Goal: Check status: Check status

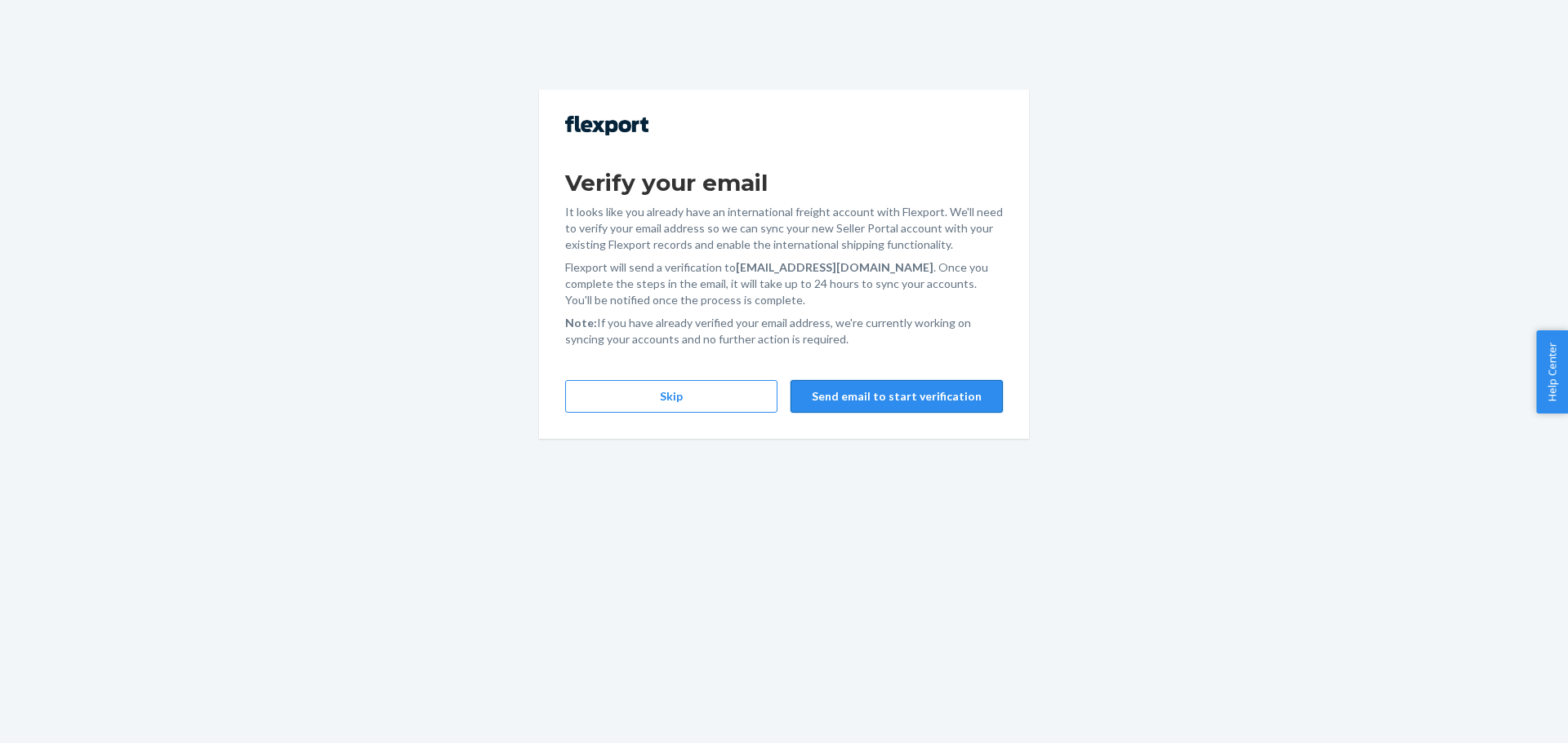
click at [914, 401] on button "Send email to start verification" at bounding box center [896, 396] width 213 height 32
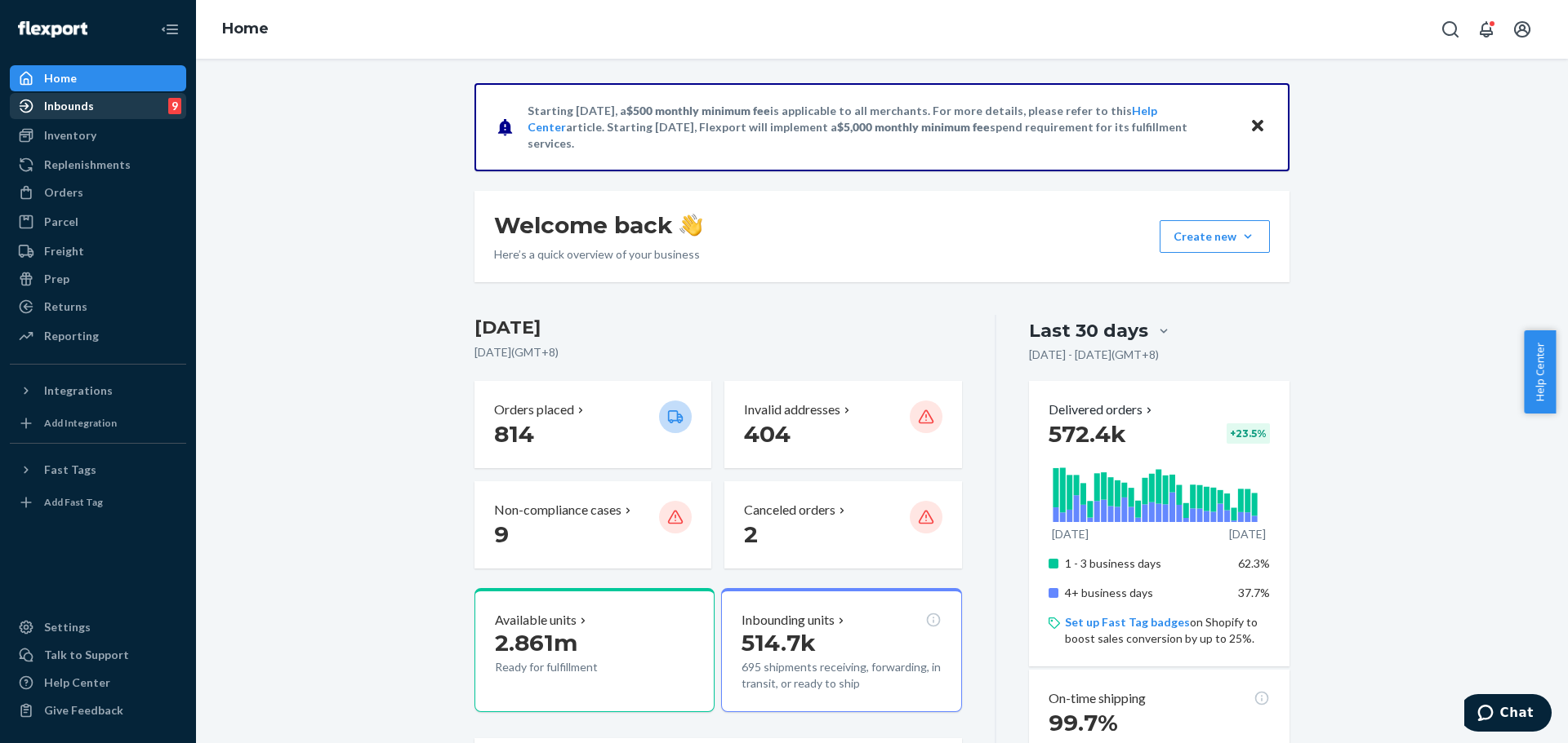
click at [101, 111] on div "Inbounds 9" at bounding box center [98, 106] width 173 height 23
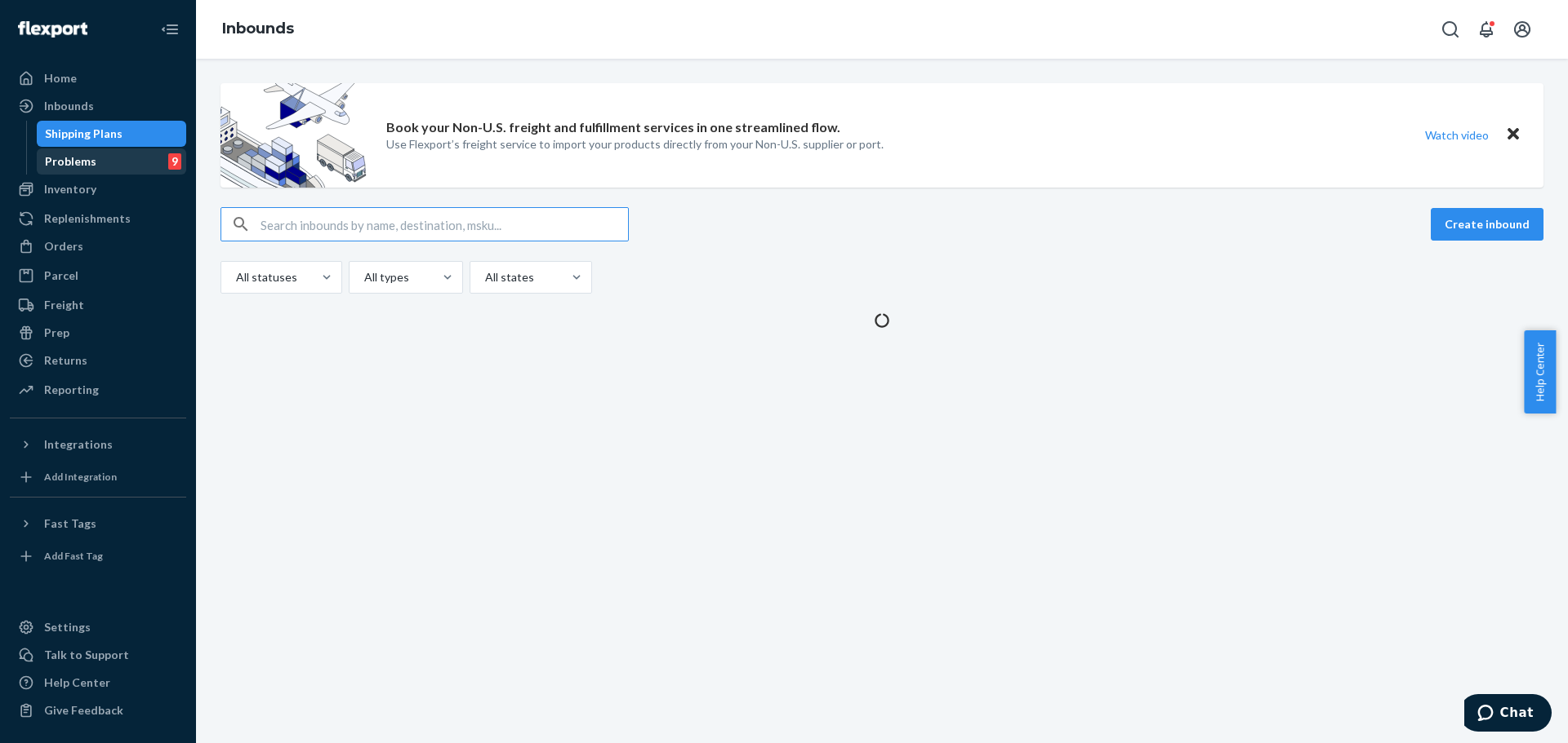
click at [114, 162] on div "Problems 9" at bounding box center [112, 162] width 147 height 23
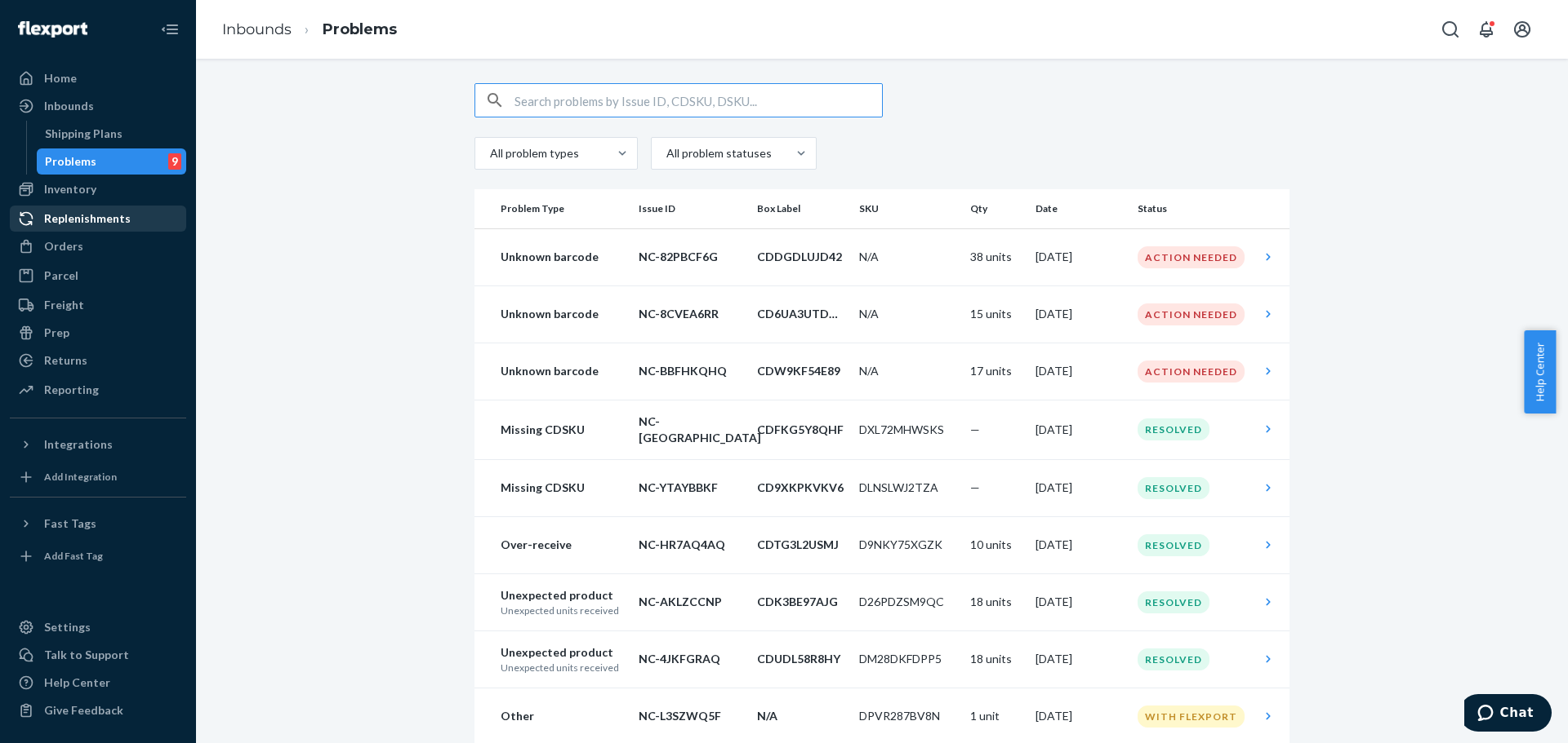
click at [116, 207] on link "Replenishments" at bounding box center [97, 218] width 176 height 26
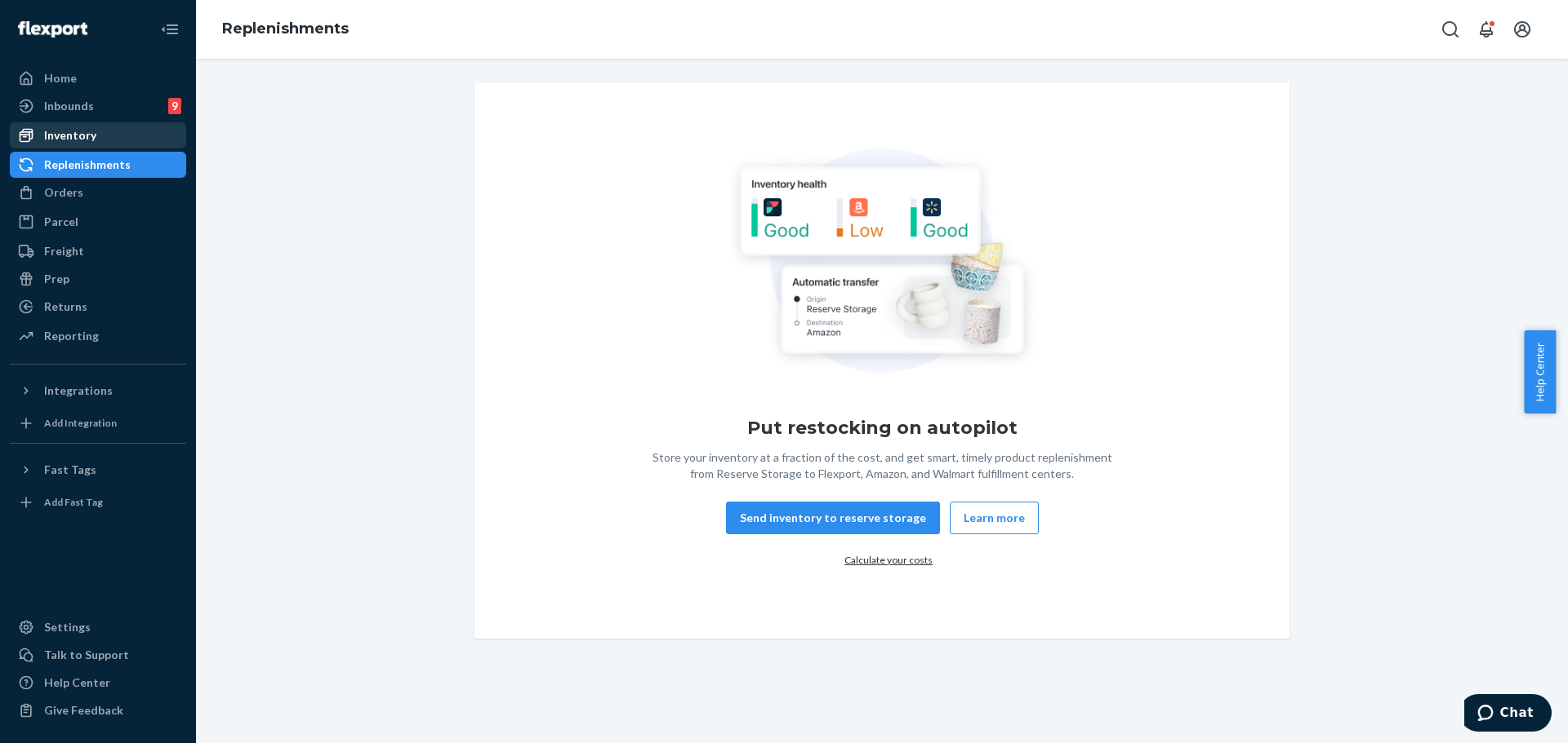
click at [139, 136] on div "Inventory" at bounding box center [98, 135] width 173 height 23
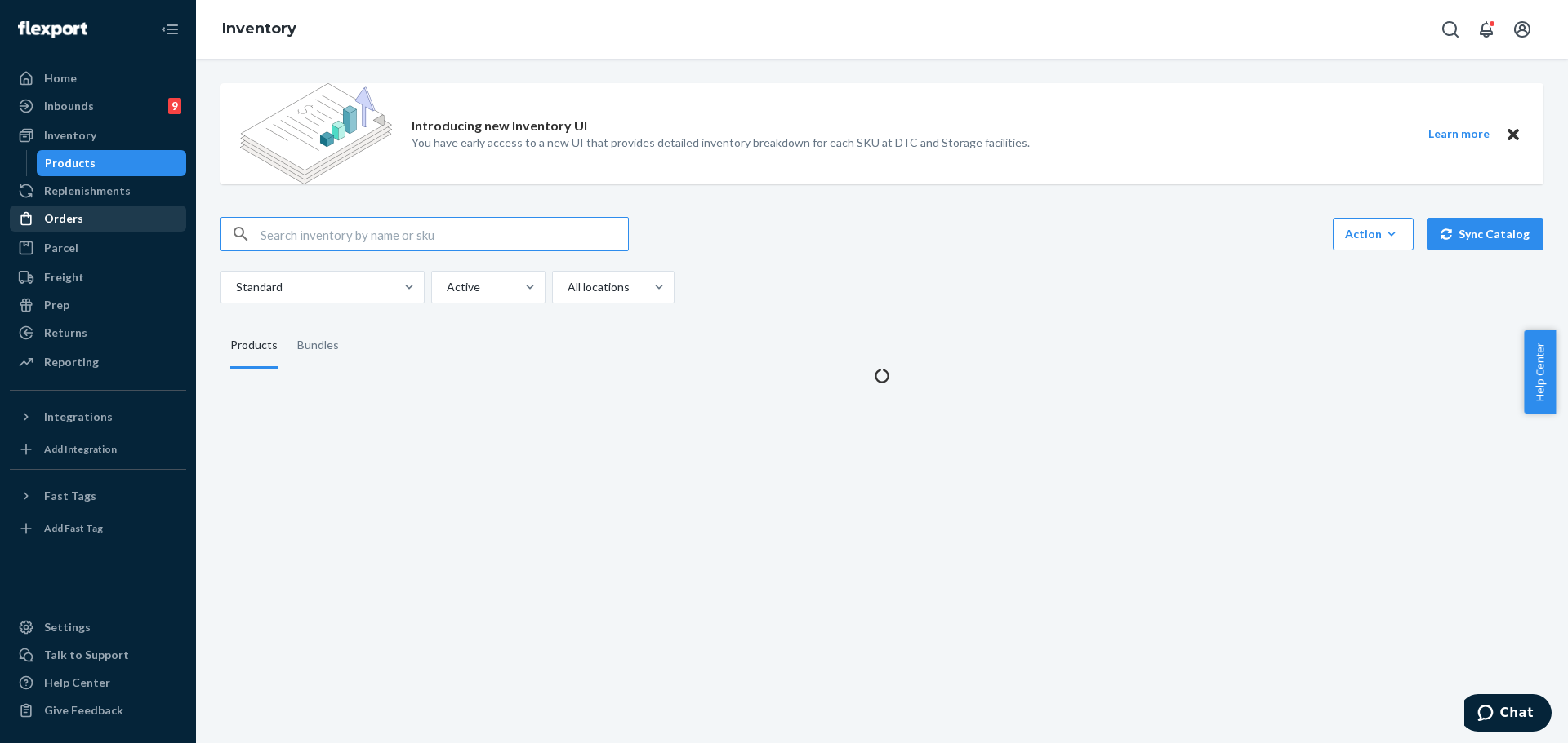
click at [126, 211] on div "Orders" at bounding box center [98, 219] width 173 height 23
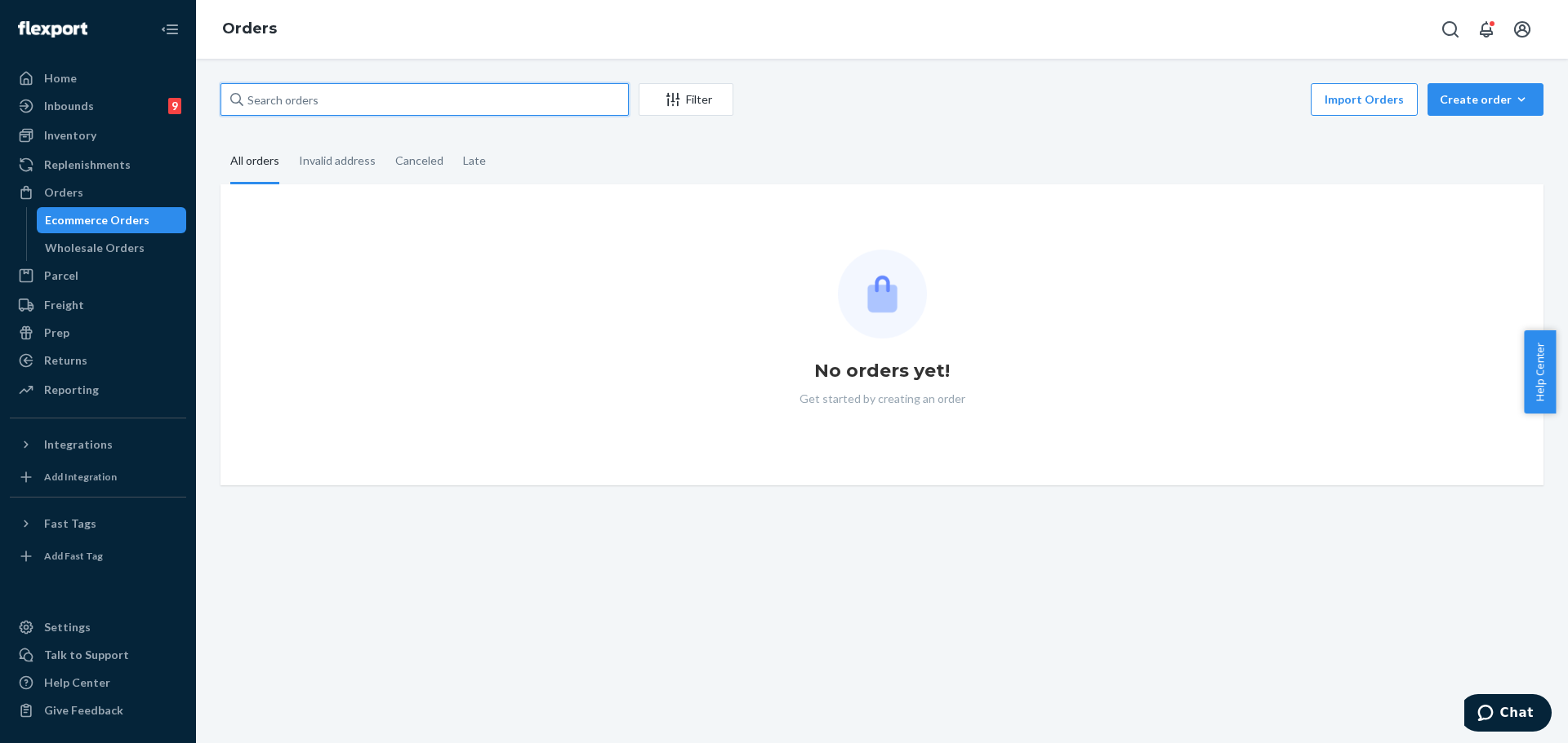
click at [462, 109] on input "text" at bounding box center [424, 99] width 408 height 32
paste input "#254621613"
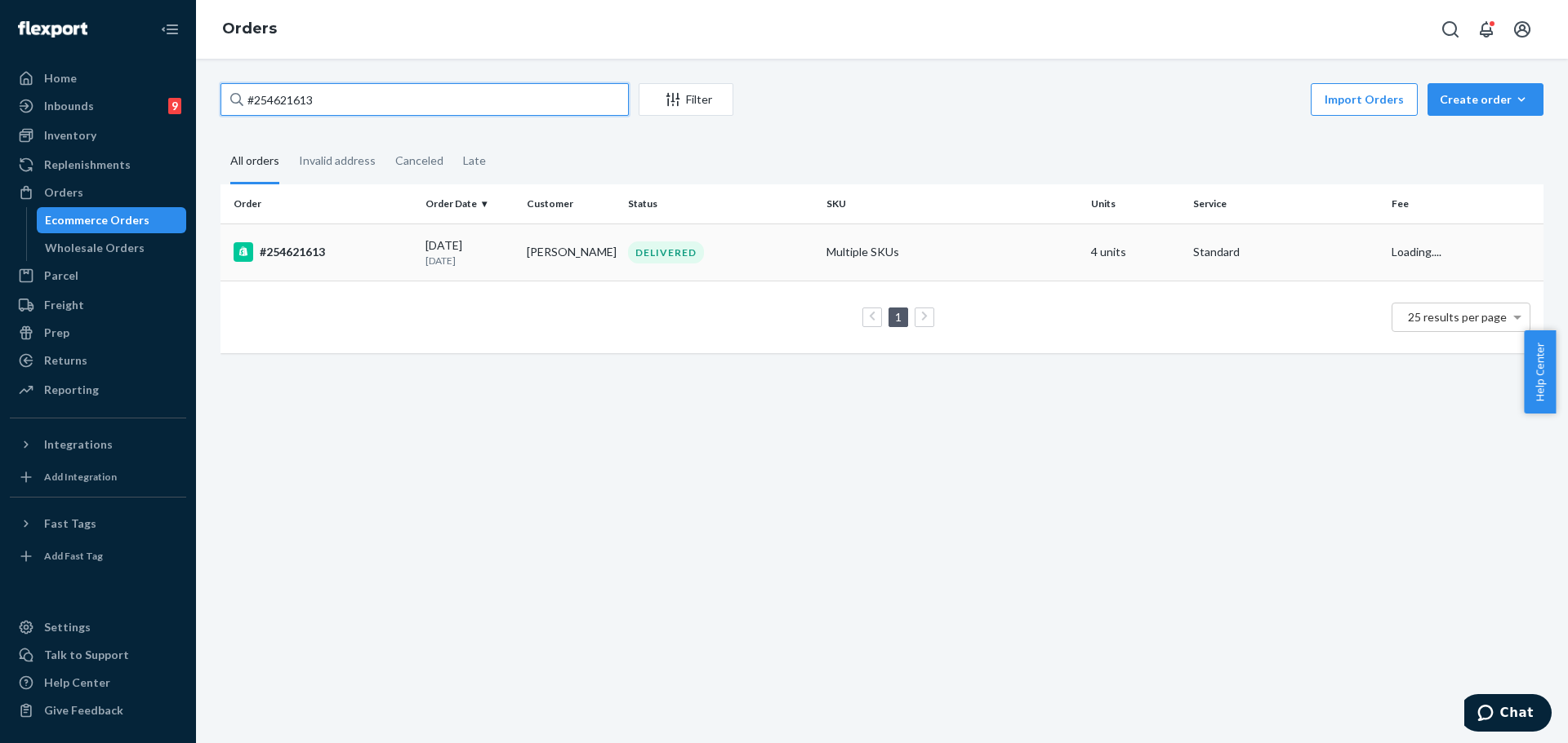
type input "#254621613"
click at [623, 228] on td "DELIVERED" at bounding box center [721, 252] width 198 height 57
